Goal: Information Seeking & Learning: Find specific fact

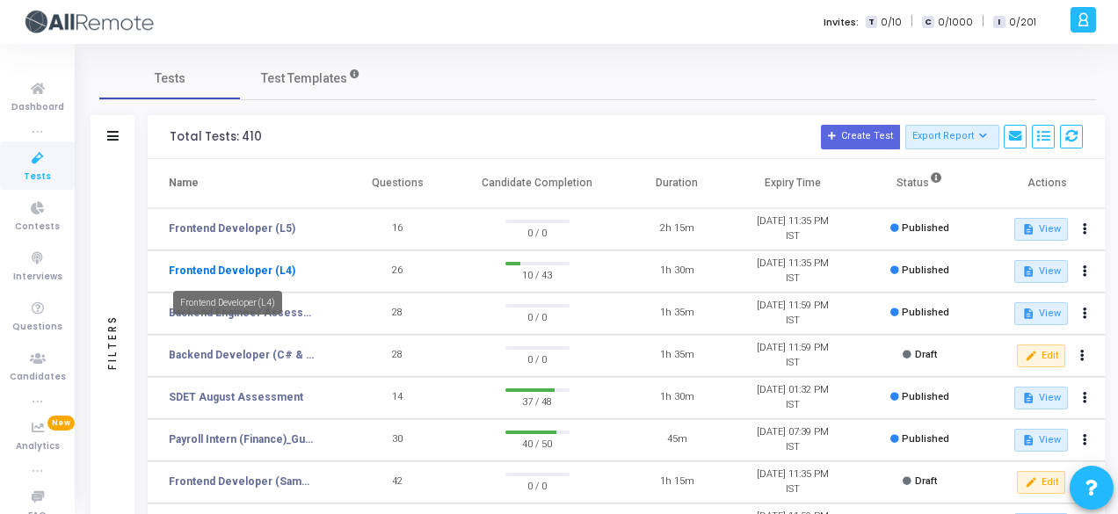
click at [236, 272] on link "Frontend Developer (L4)" at bounding box center [232, 271] width 127 height 16
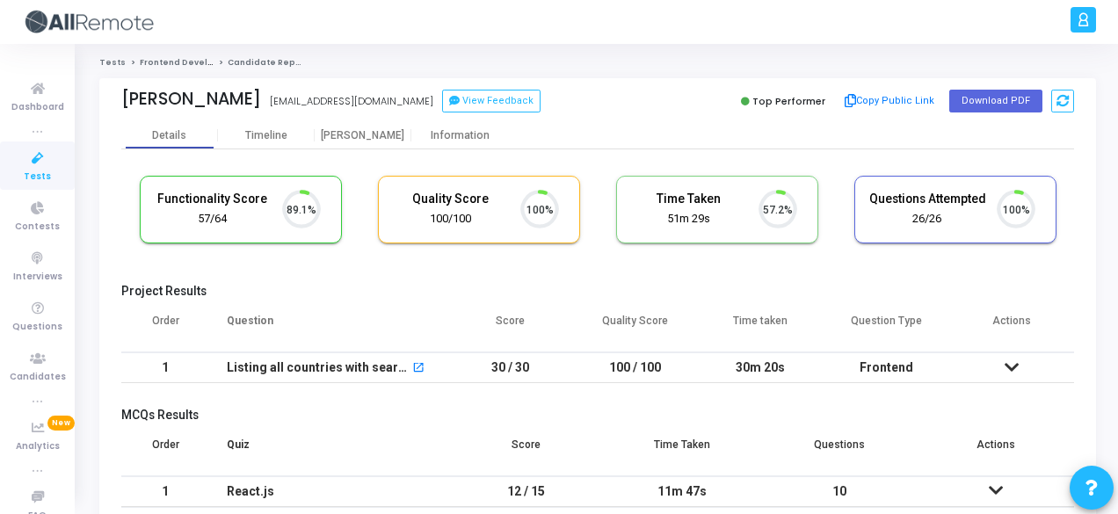
scroll to position [37, 44]
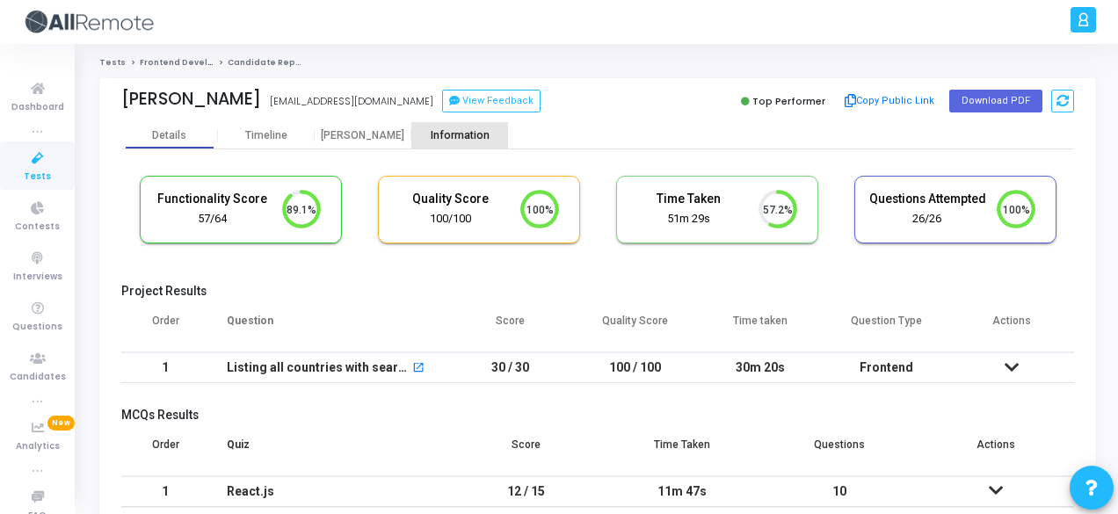
click at [456, 141] on div "Information" at bounding box center [459, 135] width 97 height 13
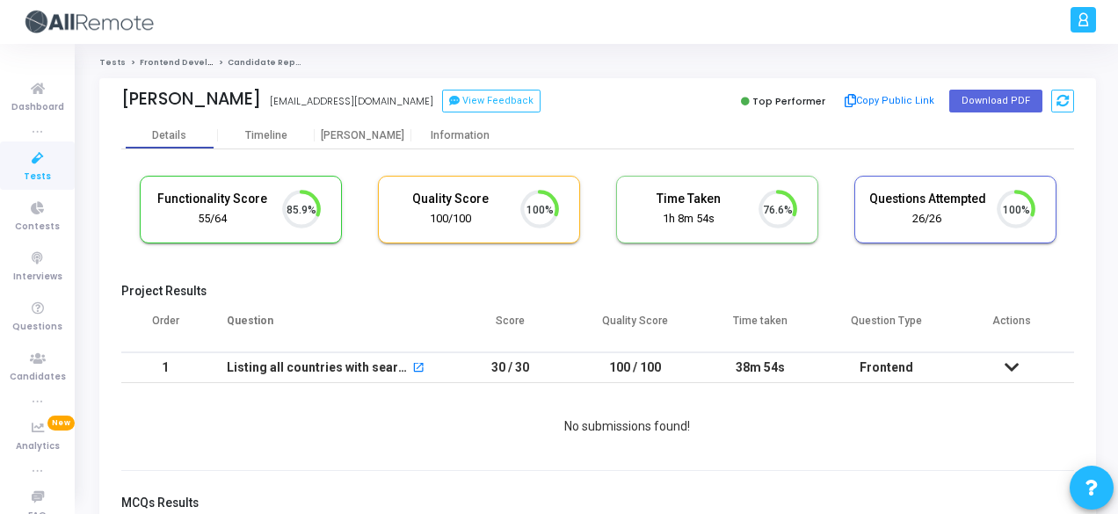
scroll to position [37, 44]
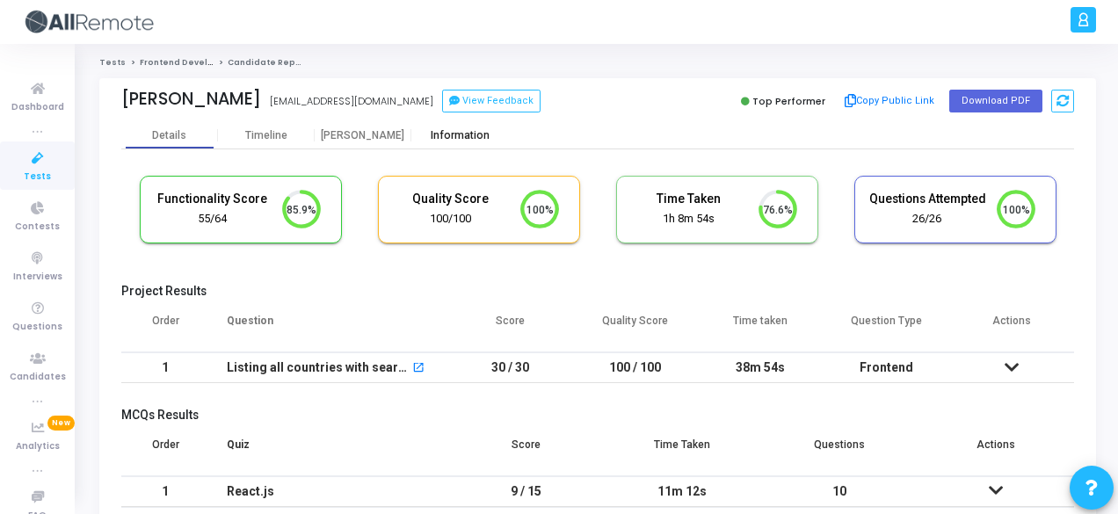
click at [454, 142] on div "Information" at bounding box center [459, 135] width 97 height 26
click at [462, 127] on div "Information" at bounding box center [459, 135] width 97 height 26
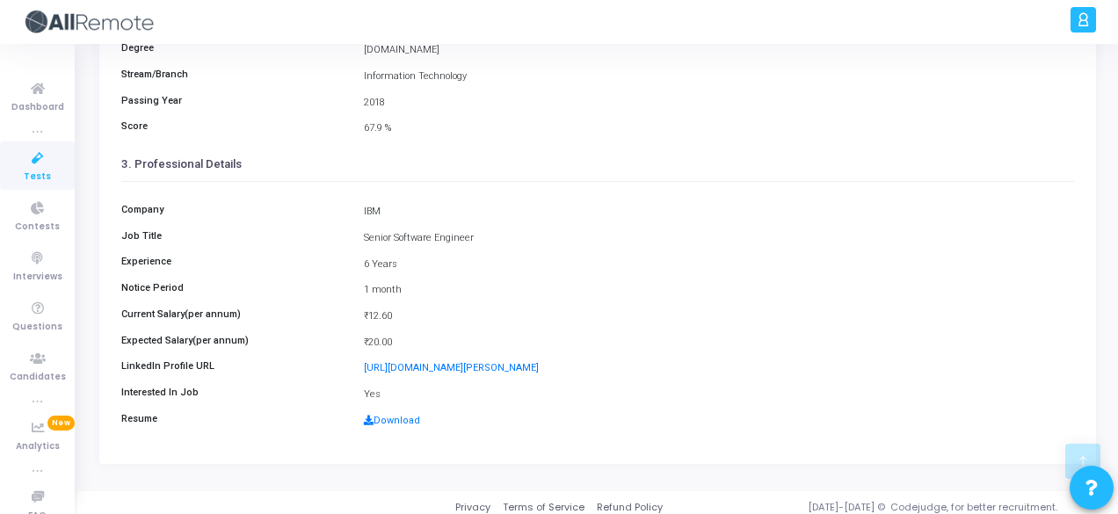
scroll to position [404, 0]
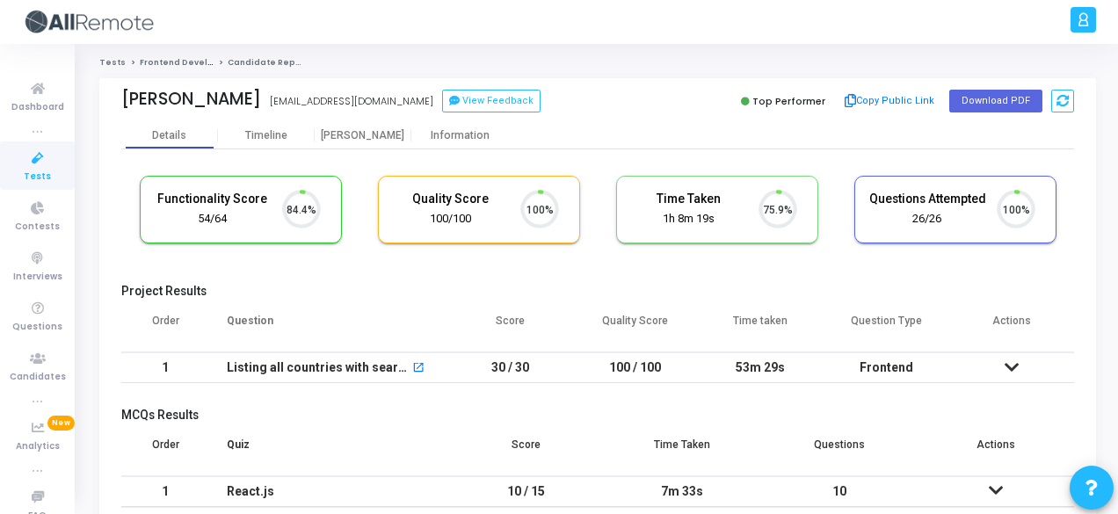
scroll to position [37, 44]
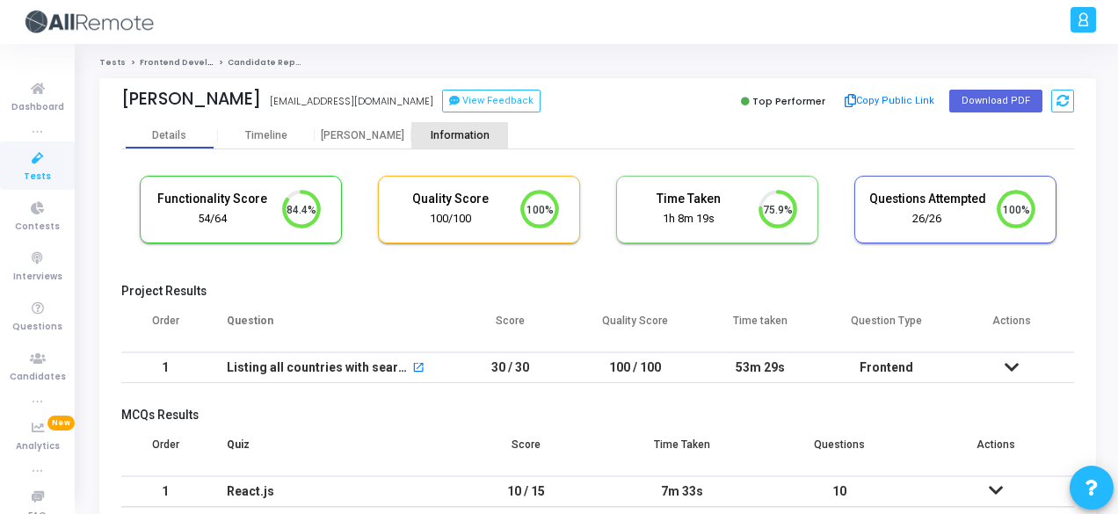
click at [445, 129] on div "Information" at bounding box center [459, 135] width 97 height 13
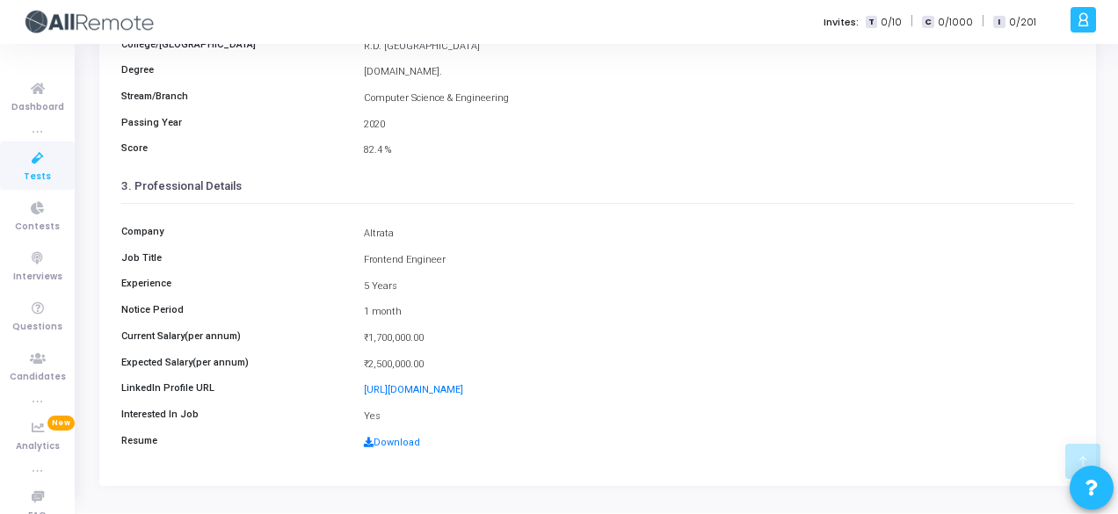
scroll to position [372, 0]
drag, startPoint x: 394, startPoint y: 233, endPoint x: 345, endPoint y: 231, distance: 48.4
click at [345, 231] on div "Company Altrata" at bounding box center [598, 236] width 970 height 17
copy div "Altrata"
